Goal: Information Seeking & Learning: Learn about a topic

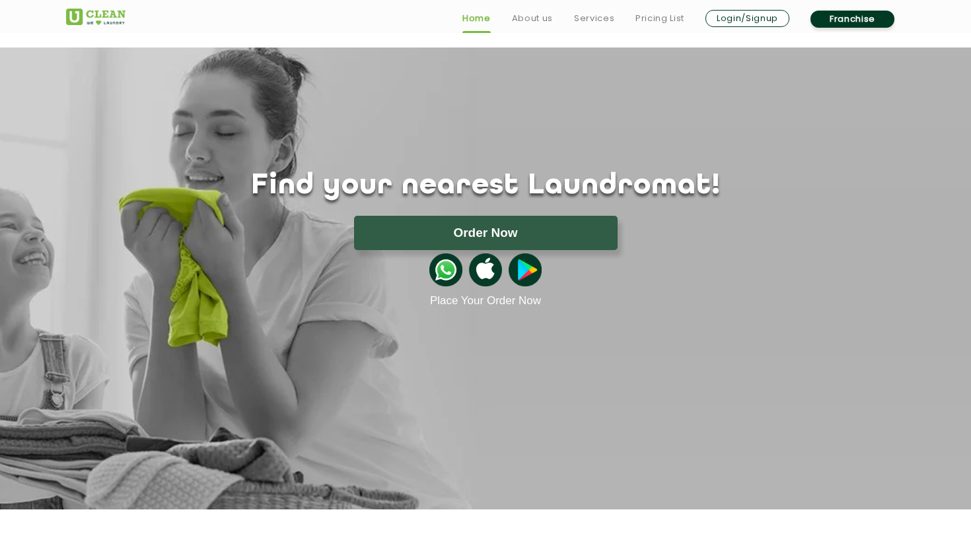
scroll to position [2, 0]
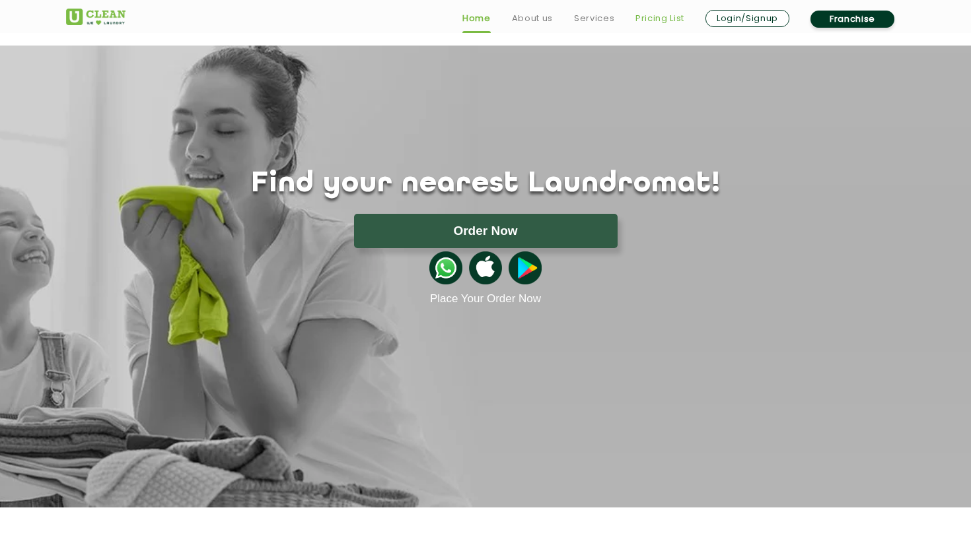
click at [669, 25] on link "Pricing List" at bounding box center [659, 19] width 49 height 16
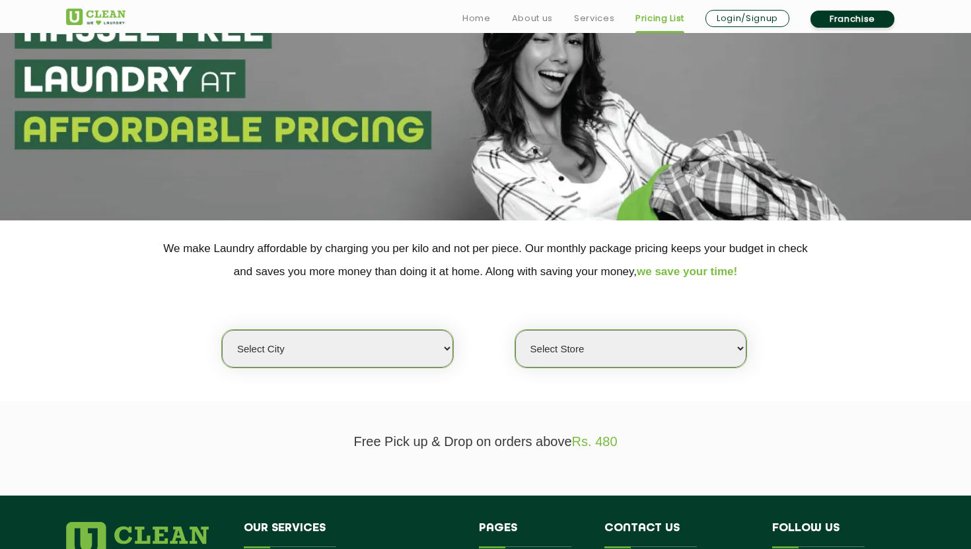
scroll to position [118, 0]
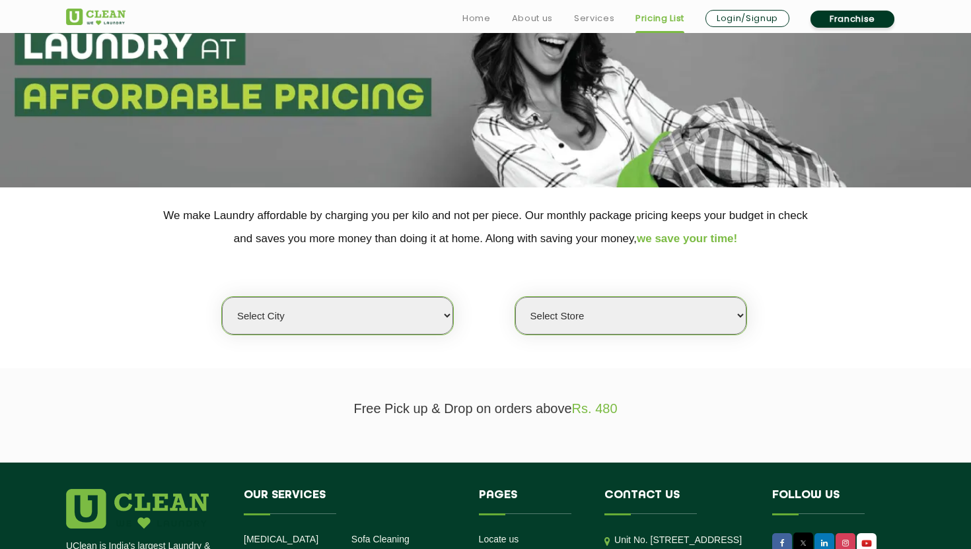
click at [380, 337] on section "We make Laundry affordable by charging you per kilo and not per piece. Our mont…" at bounding box center [485, 278] width 971 height 181
click at [382, 333] on select "Select city Aalo Agartala Agra Ahmedabad Akola Aligarh Alwar - UClean Select Am…" at bounding box center [337, 316] width 231 height 38
select select "1"
click at [222, 298] on select "Select city Aalo Agartala Agra Ahmedabad Akola Aligarh Alwar - UClean Select Am…" at bounding box center [337, 316] width 231 height 38
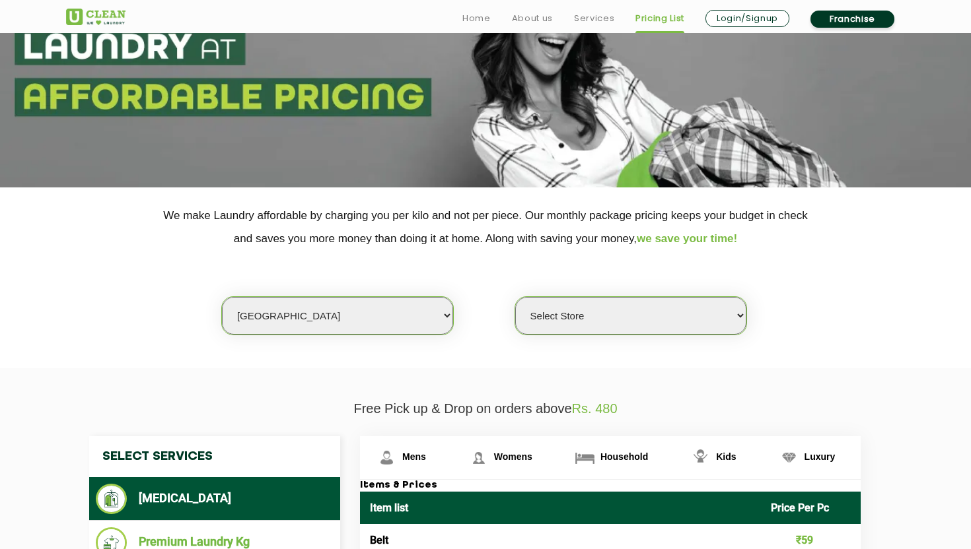
click at [568, 318] on select "Select Store UClean Vasant Kunj UClean Greater Kailash 2 UClean Dwarka UClean R…" at bounding box center [630, 316] width 231 height 38
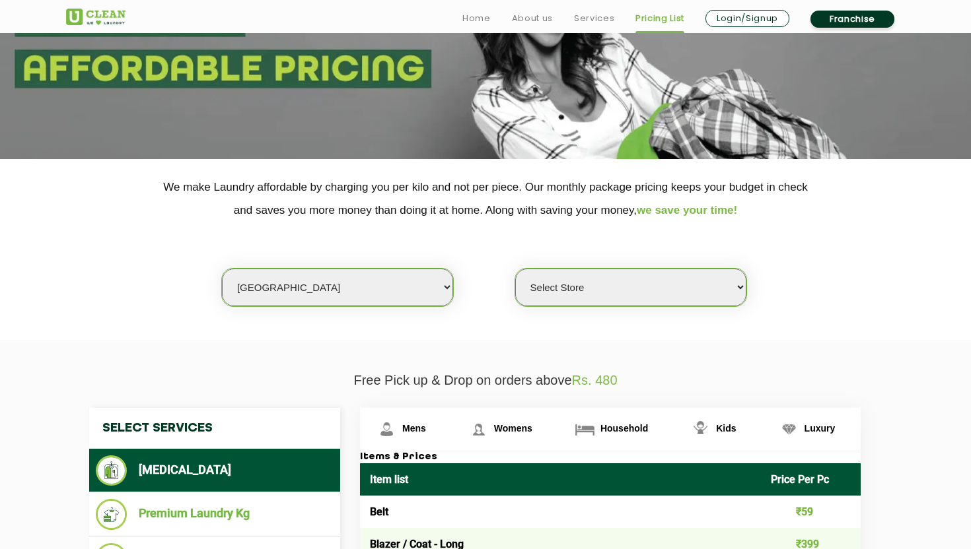
scroll to position [147, 0]
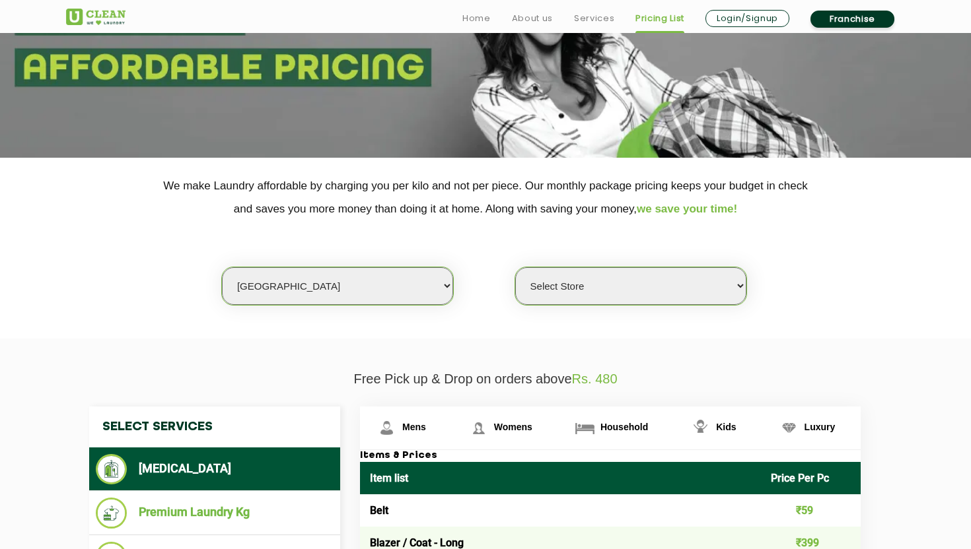
click at [657, 277] on select "Select Store UClean Vasant Kunj UClean Greater Kailash 2 UClean Dwarka UClean R…" at bounding box center [630, 286] width 231 height 38
click at [804, 287] on div "Select city Aalo Agartala Agra Ahmedabad Akola Aligarh Alwar - UClean Select Am…" at bounding box center [485, 263] width 858 height 85
click at [661, 289] on select "Select Store UClean Vasant Kunj UClean Greater Kailash 2 UClean Dwarka UClean R…" at bounding box center [630, 286] width 231 height 38
select select "11"
click at [515, 268] on select "Select Store UClean Vasant Kunj UClean Greater Kailash 2 UClean Dwarka UClean R…" at bounding box center [630, 286] width 231 height 38
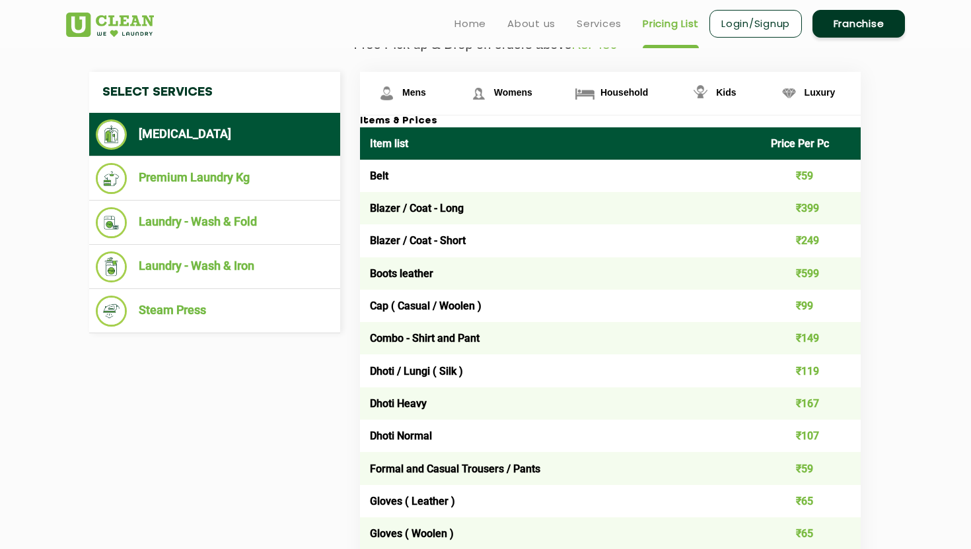
scroll to position [478, 0]
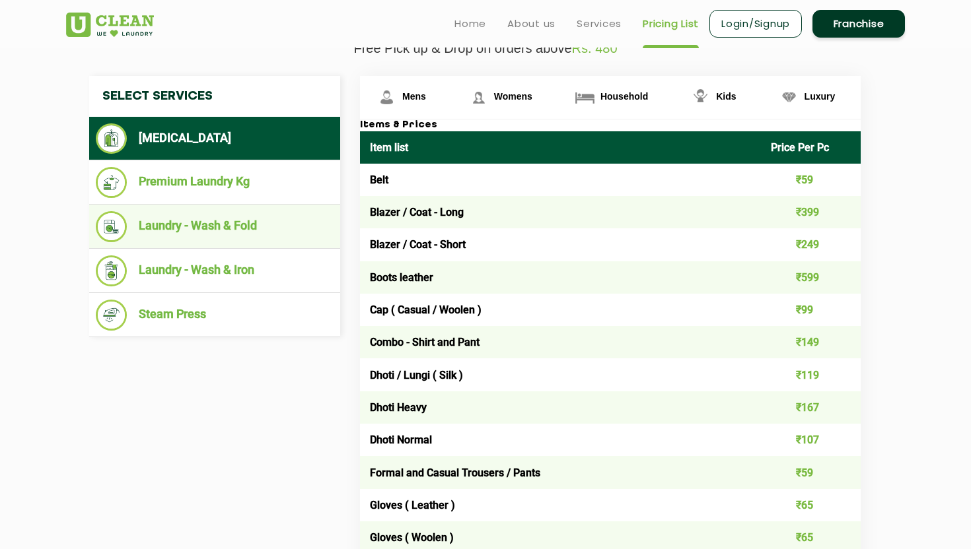
click at [269, 213] on li "Laundry - Wash & Fold" at bounding box center [215, 226] width 238 height 31
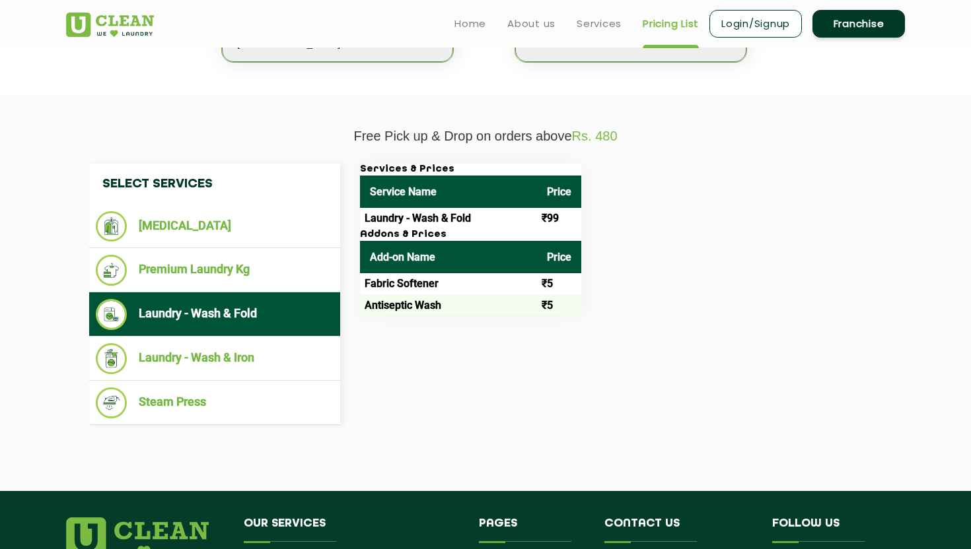
scroll to position [385, 0]
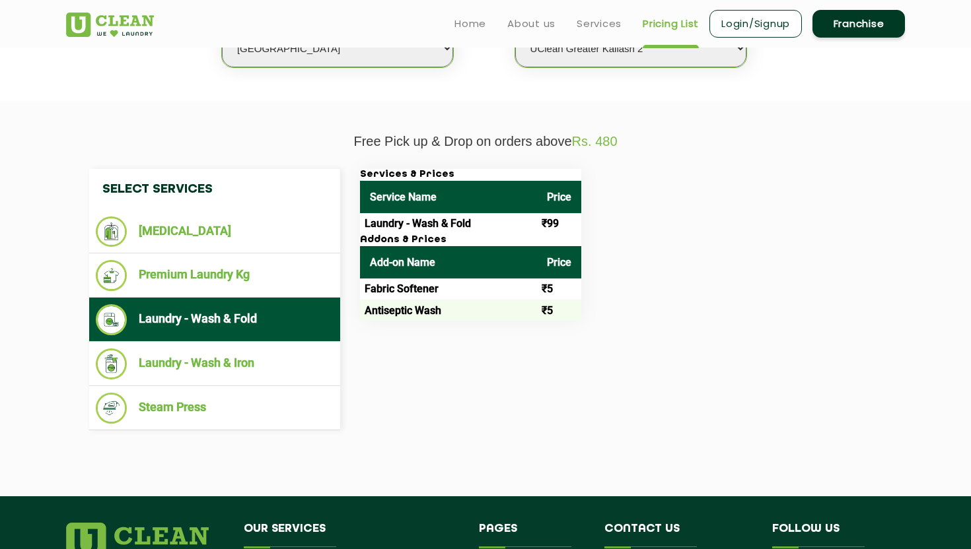
click at [454, 215] on td "Laundry - Wash & Fold" at bounding box center [448, 223] width 177 height 21
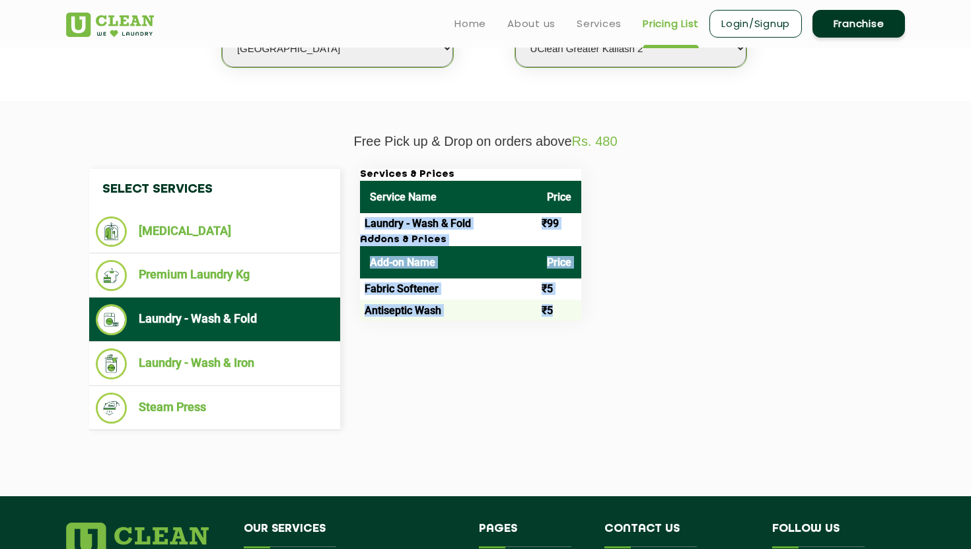
drag, startPoint x: 454, startPoint y: 215, endPoint x: 577, endPoint y: 322, distance: 162.4
click at [577, 322] on div "Select Services Dry Cleaning Premium Laundry Kg Laundry - Wash & Fold Laundry -…" at bounding box center [485, 300] width 812 height 262
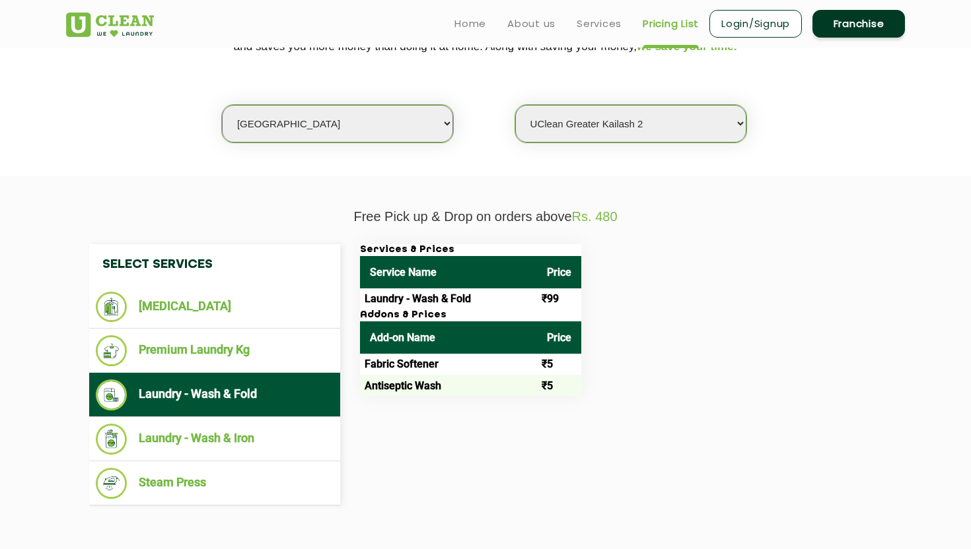
scroll to position [308, 0]
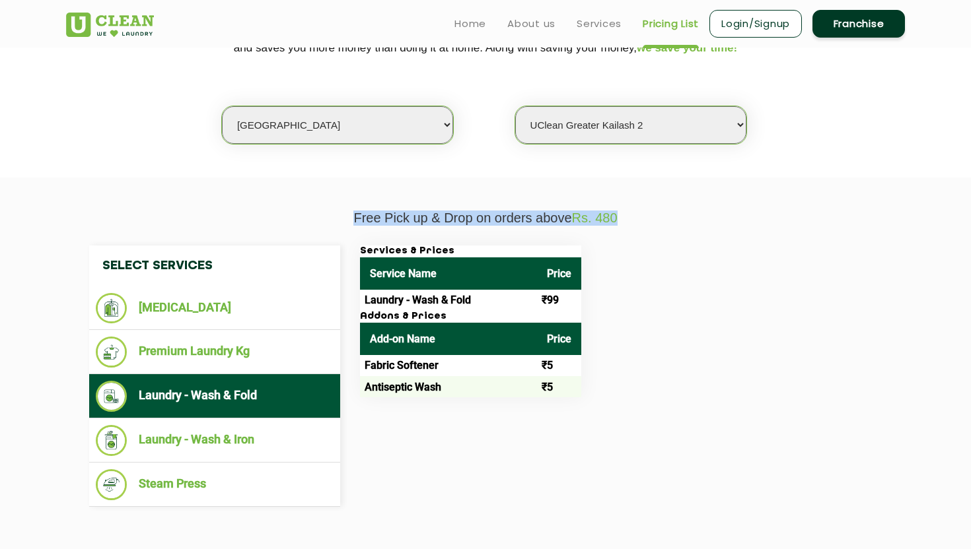
drag, startPoint x: 507, startPoint y: 207, endPoint x: 634, endPoint y: 213, distance: 126.9
click at [632, 213] on section "Free Pick up & Drop on orders above Rs. 480 Select Services Dry Cleaning Premiu…" at bounding box center [485, 376] width 971 height 396
click at [634, 213] on p "Free Pick up & Drop on orders above Rs. 480" at bounding box center [485, 218] width 839 height 15
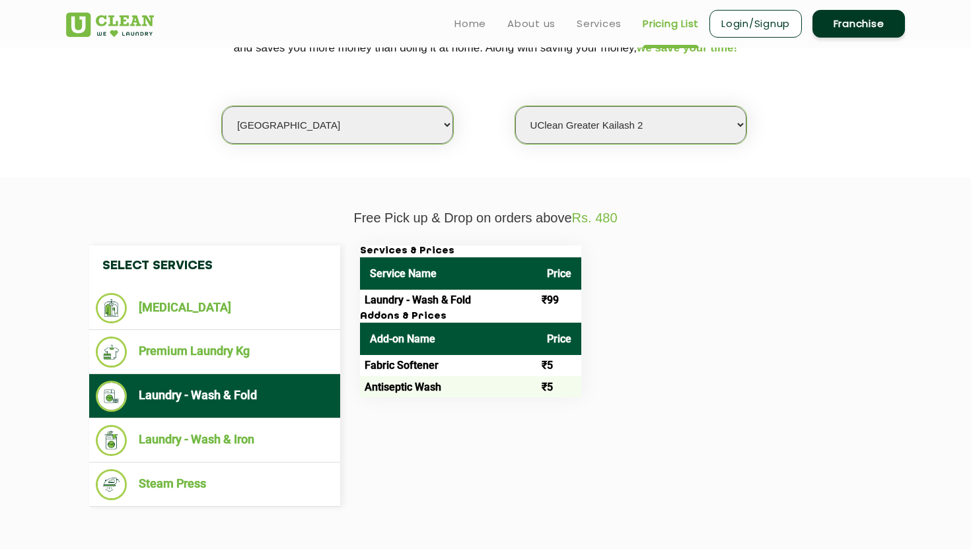
click at [458, 337] on th "Add-on Name" at bounding box center [448, 339] width 177 height 32
click at [462, 306] on td "Laundry - Wash & Fold" at bounding box center [448, 300] width 177 height 21
click at [417, 306] on td "Laundry - Wash & Fold" at bounding box center [448, 300] width 177 height 21
drag, startPoint x: 417, startPoint y: 306, endPoint x: 607, endPoint y: 302, distance: 189.6
click at [605, 303] on div "Services & Prices Service Name Price Laundry - Wash & Fold ₹99 Addons & Prices …" at bounding box center [621, 322] width 542 height 152
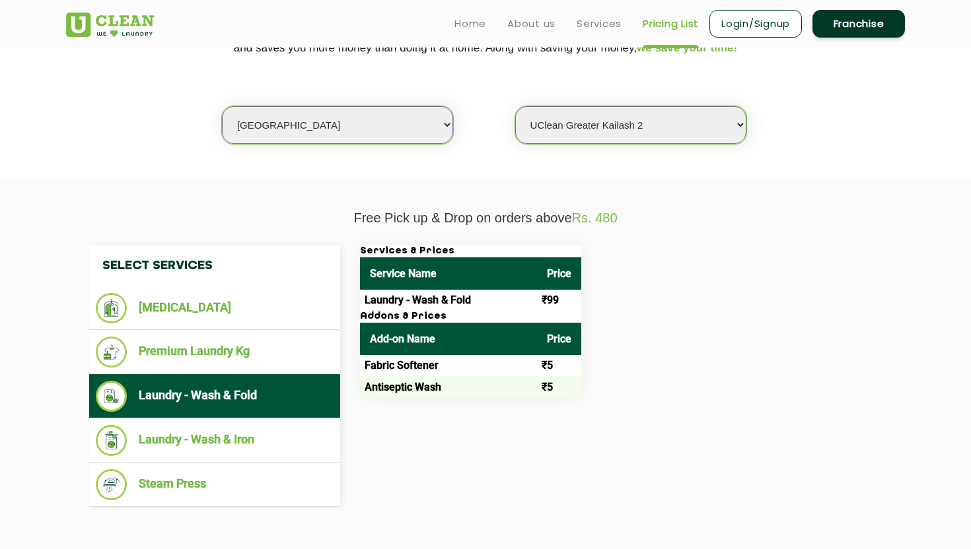
click at [607, 302] on div "Services & Prices Service Name Price Laundry - Wash & Fold ₹99 Addons & Prices …" at bounding box center [621, 322] width 542 height 152
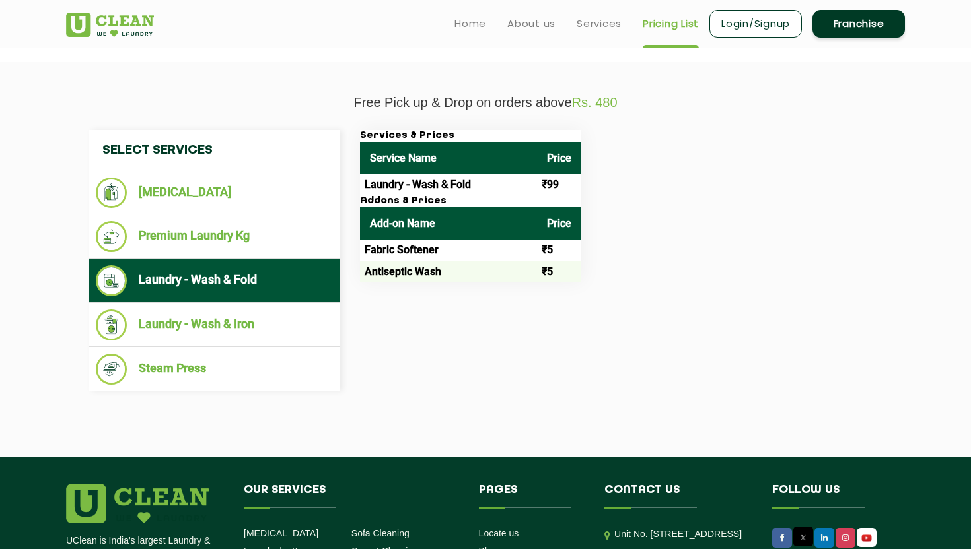
scroll to position [411, 0]
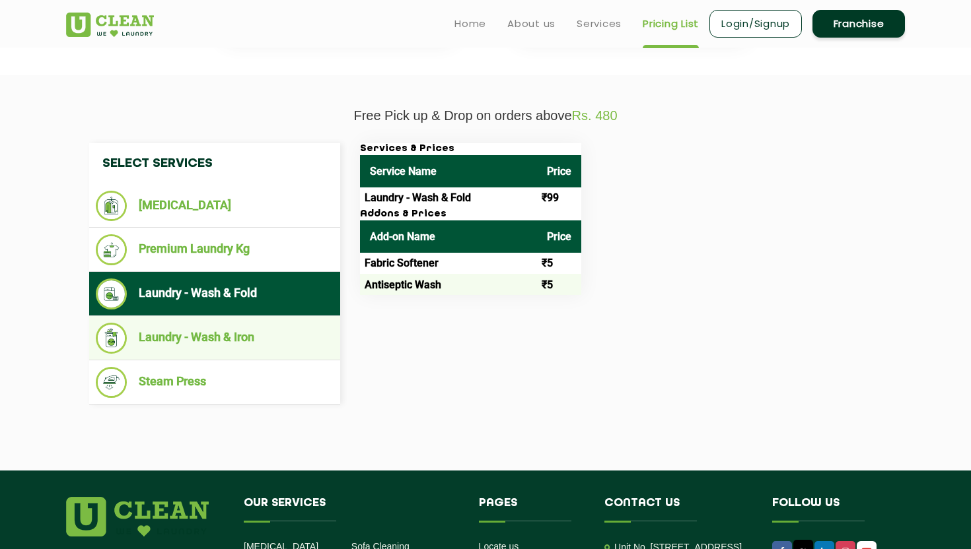
click at [309, 345] on li "Laundry - Wash & Iron" at bounding box center [215, 338] width 238 height 31
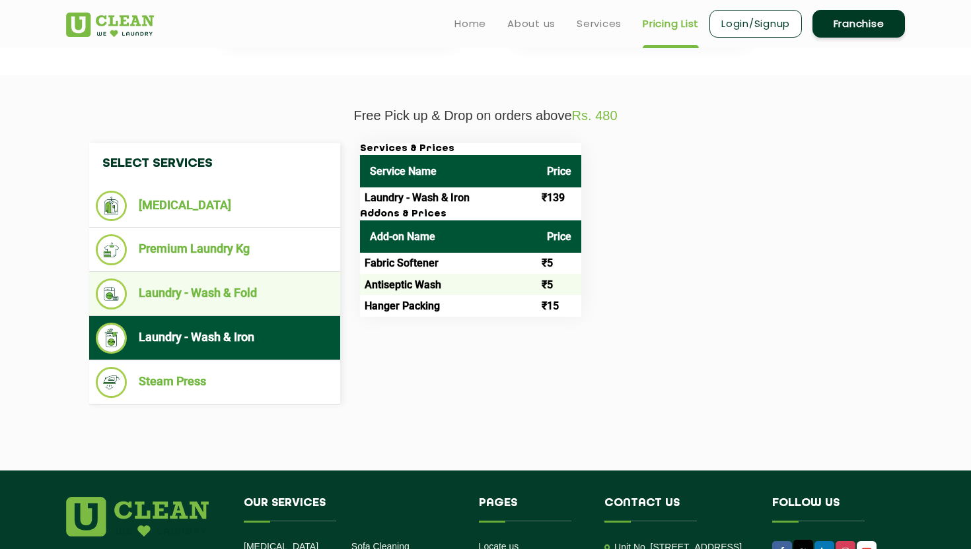
click at [284, 287] on li "Laundry - Wash & Fold" at bounding box center [215, 294] width 238 height 31
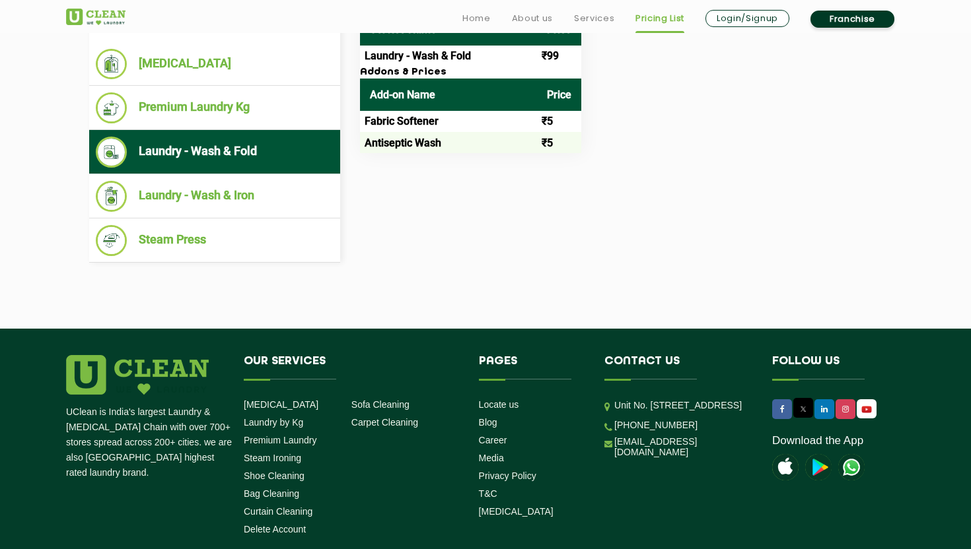
scroll to position [595, 0]
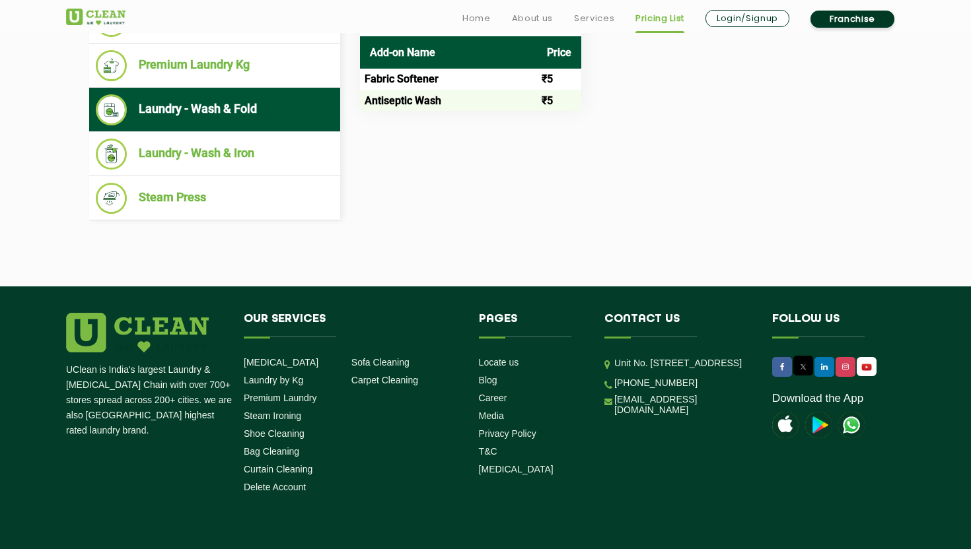
click at [858, 434] on img at bounding box center [851, 425] width 26 height 26
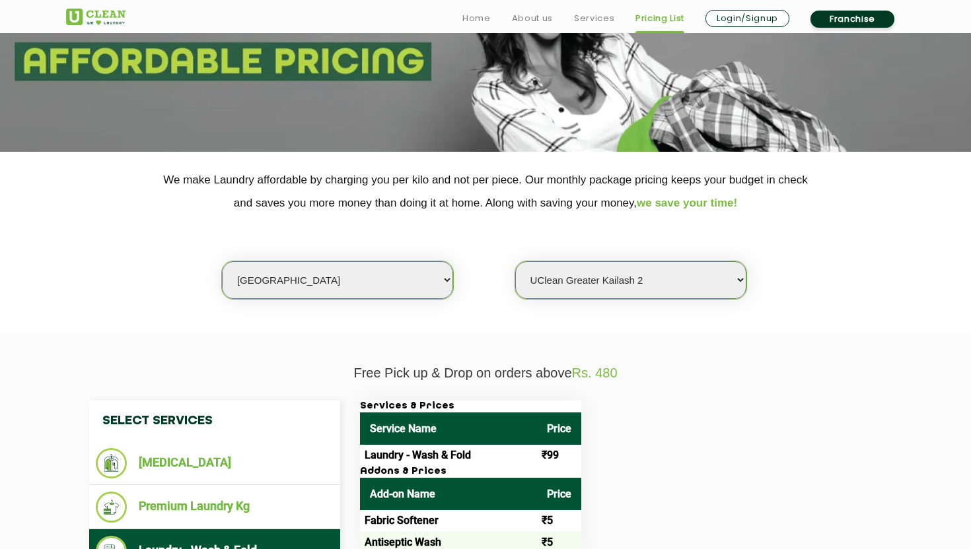
scroll to position [164, 0]
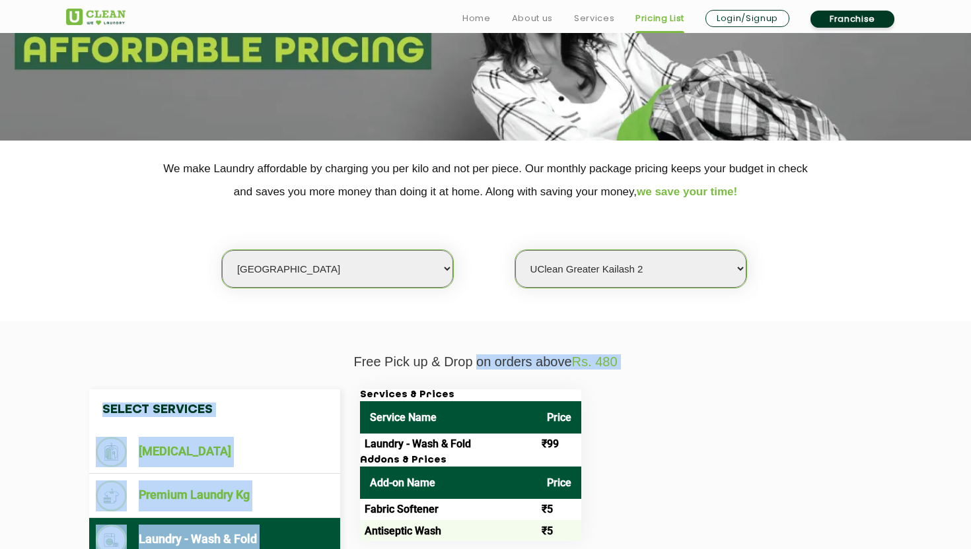
drag, startPoint x: 477, startPoint y: 359, endPoint x: 596, endPoint y: 372, distance: 120.3
click at [596, 372] on div "Free Pick up & Drop on orders above Rs. 480 Select Services Dry Cleaning Premiu…" at bounding box center [485, 513] width 858 height 316
click at [596, 372] on div "Select Services Dry Cleaning Premium Laundry Kg Laundry - Wash & Fold Laundry -…" at bounding box center [485, 520] width 858 height 301
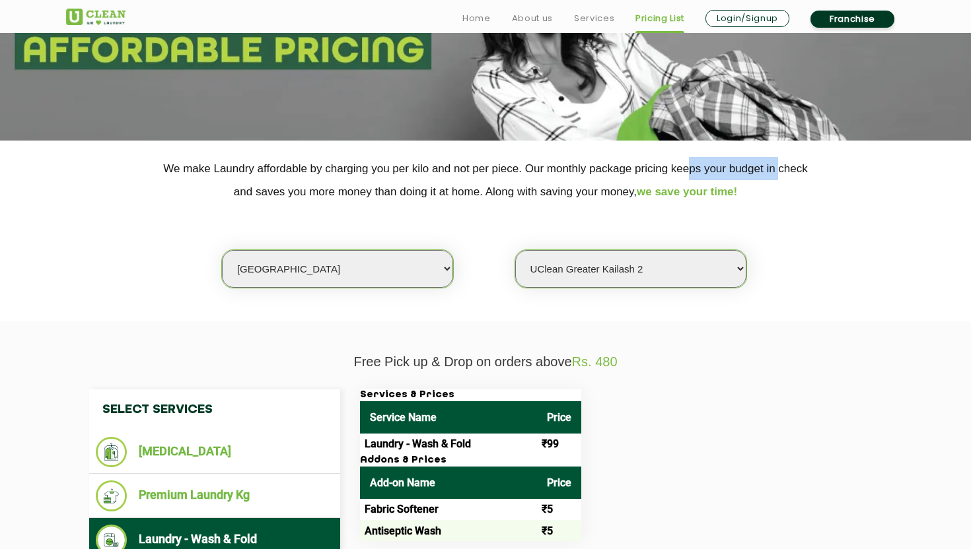
drag, startPoint x: 691, startPoint y: 172, endPoint x: 783, endPoint y: 162, distance: 92.3
click at [783, 162] on p "We make Laundry affordable by charging you per kilo and not per piece. Our mont…" at bounding box center [485, 180] width 839 height 46
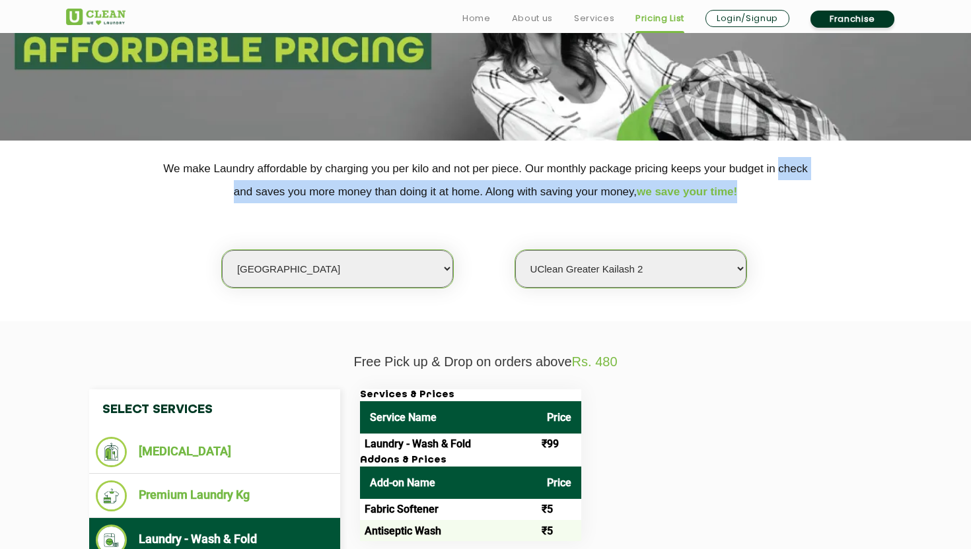
drag, startPoint x: 783, startPoint y: 162, endPoint x: 810, endPoint y: 196, distance: 42.8
click at [808, 197] on p "We make Laundry affordable by charging you per kilo and not per piece. Our mont…" at bounding box center [485, 180] width 839 height 46
click at [810, 196] on p "We make Laundry affordable by charging you per kilo and not per piece. Our mont…" at bounding box center [485, 180] width 839 height 46
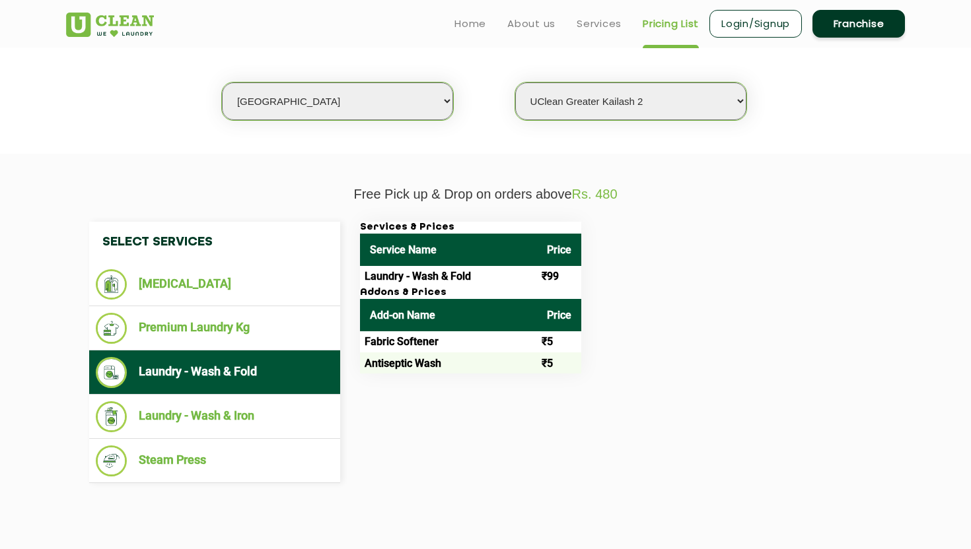
scroll to position [300, 0]
